Goal: Browse casually: Explore the website without a specific task or goal

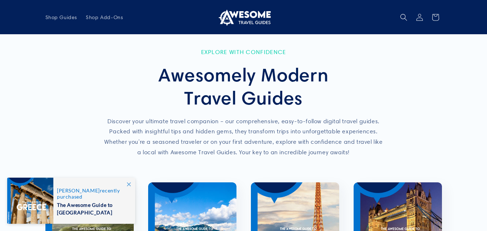
click at [248, 80] on h2 "Awesomely Modern Travel Guides" at bounding box center [243, 86] width 281 height 46
click at [250, 21] on img at bounding box center [244, 17] width 54 height 17
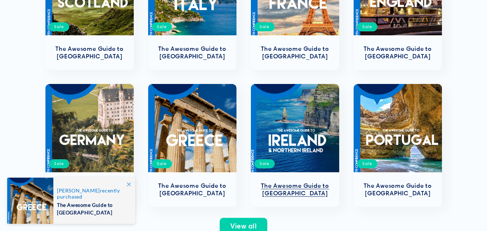
scroll to position [360, 0]
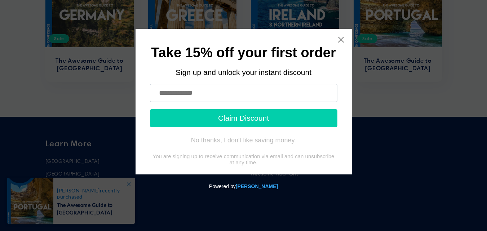
click at [344, 42] on div "Take 15% off your first order Sign up and unlock your instant discount Claim Di…" at bounding box center [243, 102] width 216 height 146
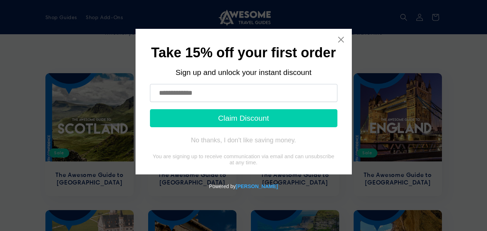
scroll to position [108, 0]
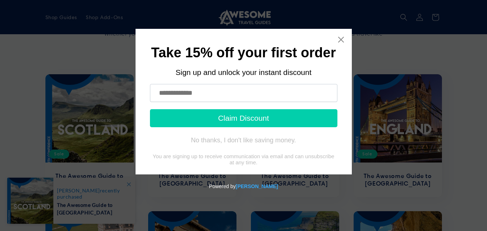
drag, startPoint x: 330, startPoint y: 40, endPoint x: 334, endPoint y: 40, distance: 4.0
click at [330, 40] on div "Take 15% off your first order Sign up and unlock your instant discount Claim Di…" at bounding box center [243, 102] width 216 height 146
click at [335, 40] on div "Take 15% off your first order Sign up and unlock your instant discount Claim Di…" at bounding box center [243, 102] width 216 height 146
click at [342, 40] on icon "Close widget" at bounding box center [340, 39] width 7 height 7
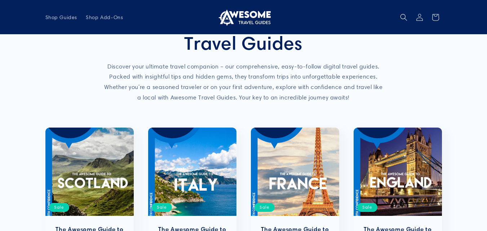
scroll to position [0, 0]
